Goal: Entertainment & Leisure: Browse casually

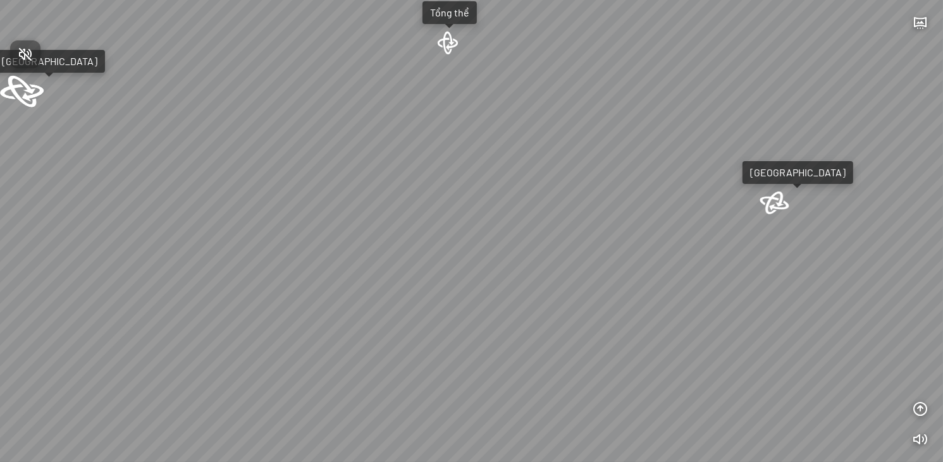
drag, startPoint x: 488, startPoint y: 277, endPoint x: 499, endPoint y: 99, distance: 178.1
click at [499, 100] on div at bounding box center [471, 231] width 943 height 462
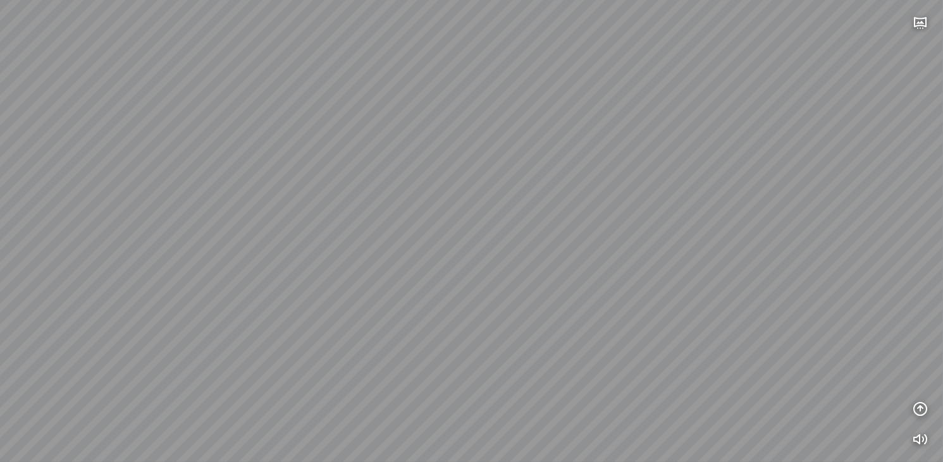
drag, startPoint x: 466, startPoint y: 324, endPoint x: 485, endPoint y: 264, distance: 62.6
click at [485, 264] on div "Light Tower [GEOGRAPHIC_DATA] Tổng thể [GEOGRAPHIC_DATA] [GEOGRAPHIC_DATA] Phố …" at bounding box center [471, 231] width 943 height 462
click at [923, 440] on icon "button" at bounding box center [920, 439] width 15 height 15
